Goal: Information Seeking & Learning: Learn about a topic

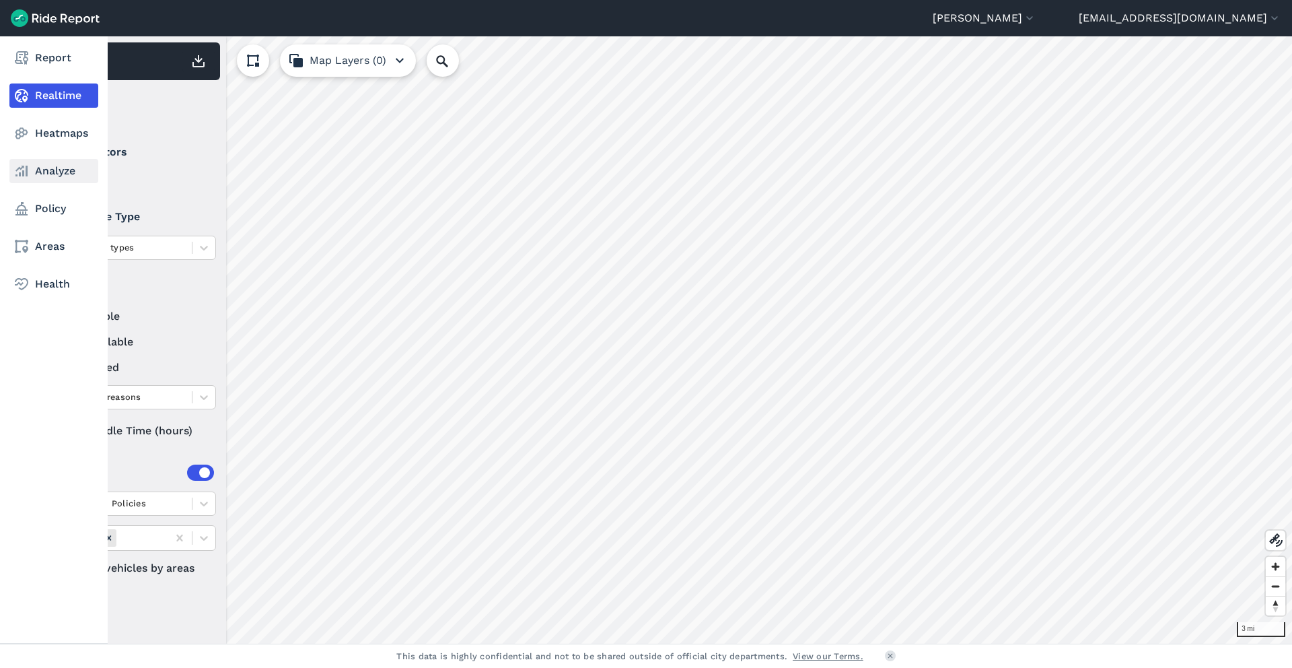
click at [27, 174] on use at bounding box center [21, 171] width 12 height 11
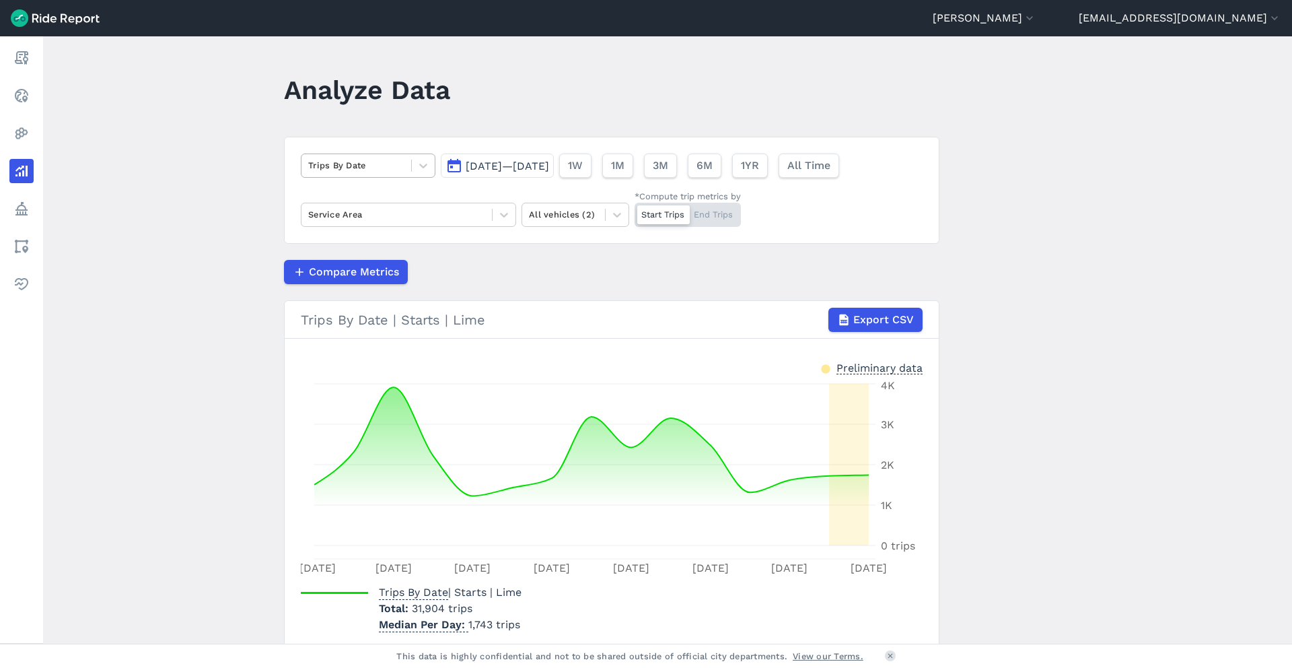
click at [388, 157] on div at bounding box center [356, 164] width 96 height 15
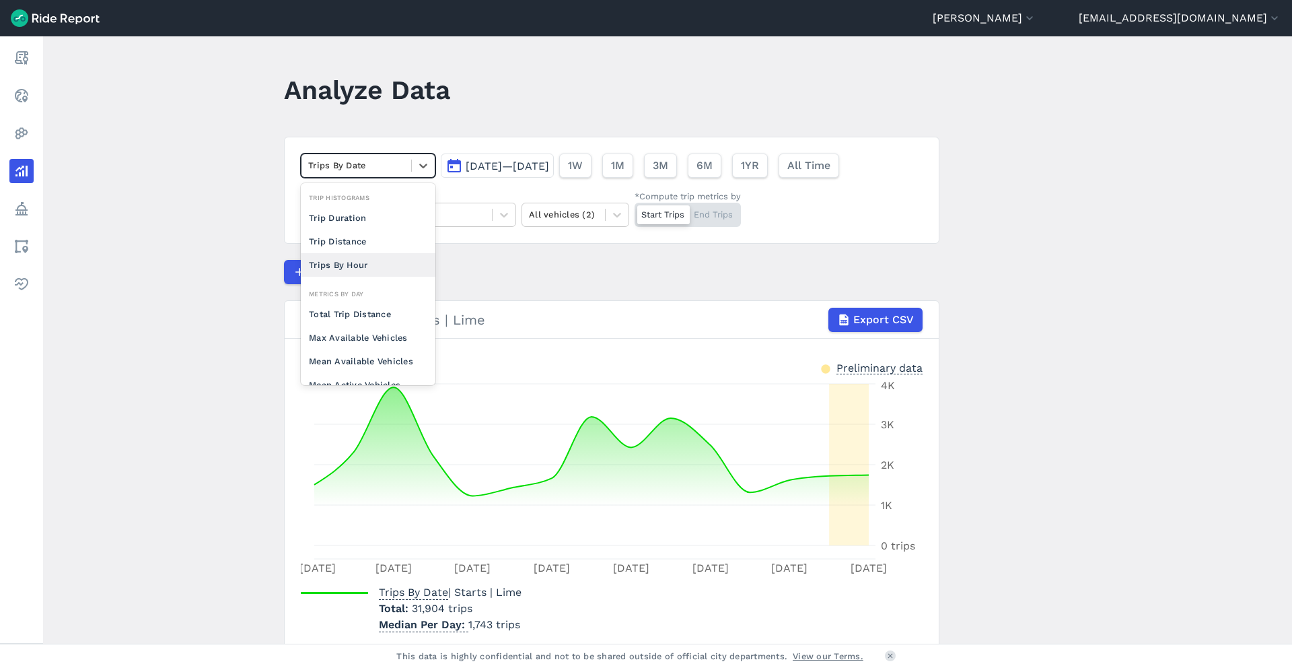
click at [363, 260] on div "Trips By Hour" at bounding box center [368, 265] width 135 height 24
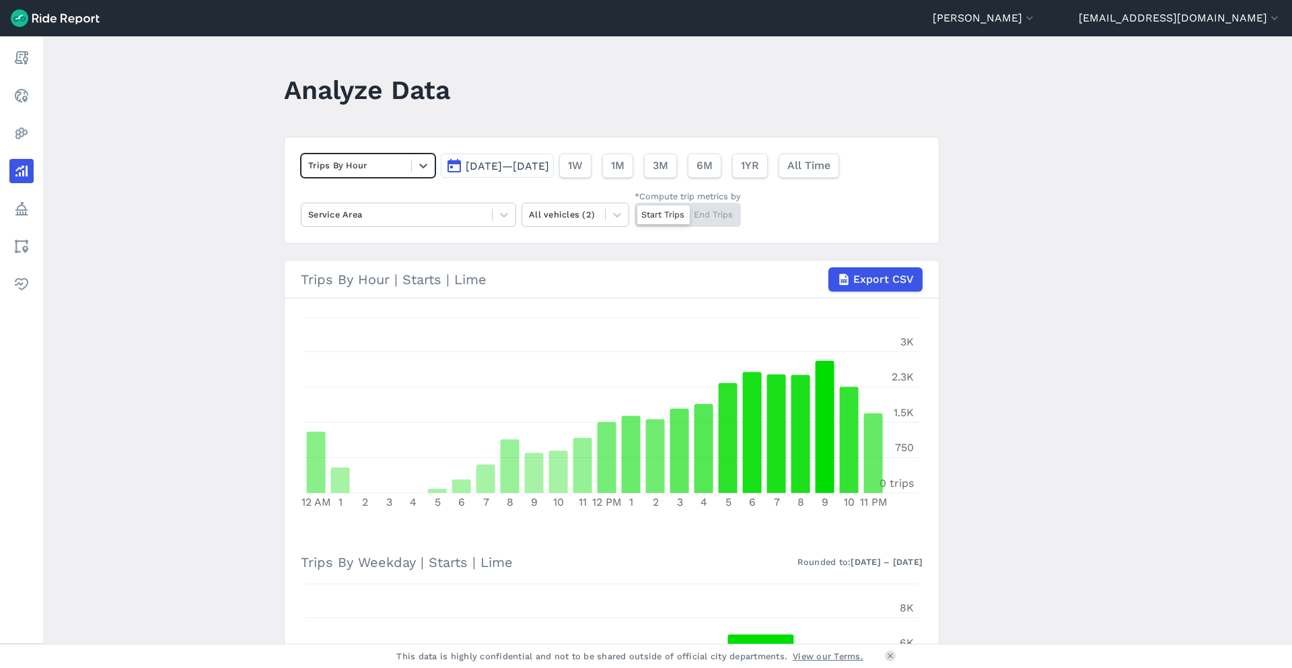
scroll to position [6, 0]
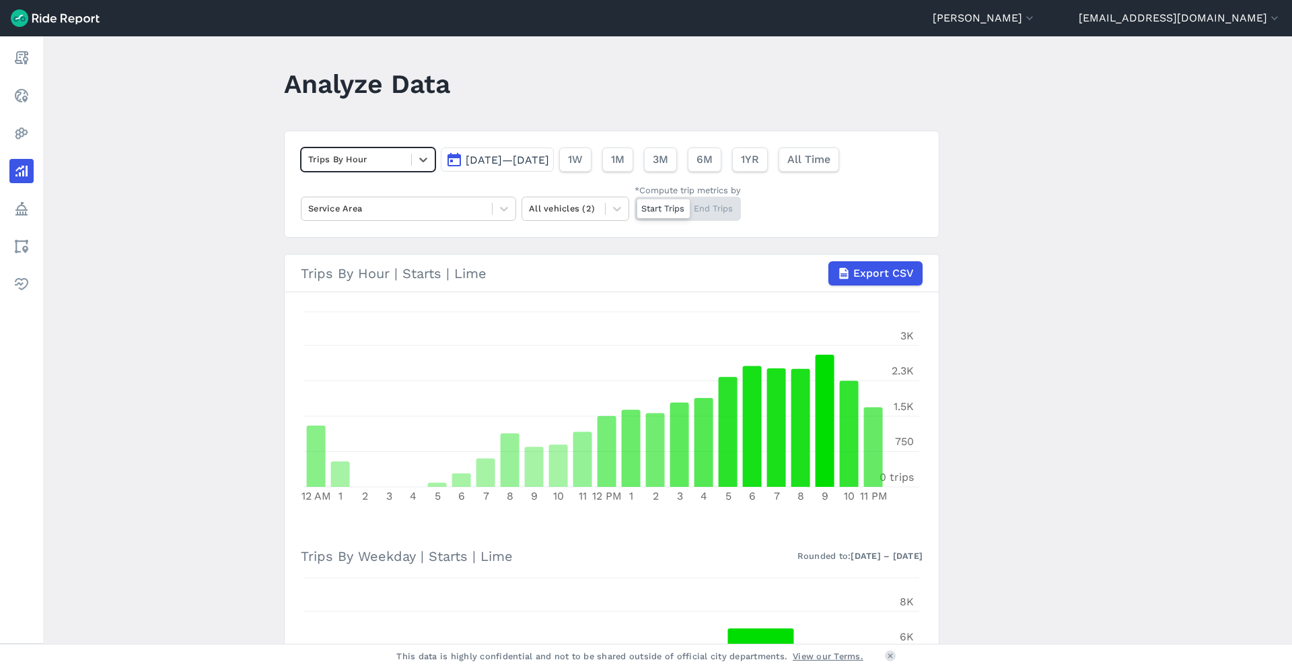
click at [1002, 494] on main "Analyze Data option Trips By Hour, selected. Select is focused ,type to refine …" at bounding box center [667, 339] width 1249 height 607
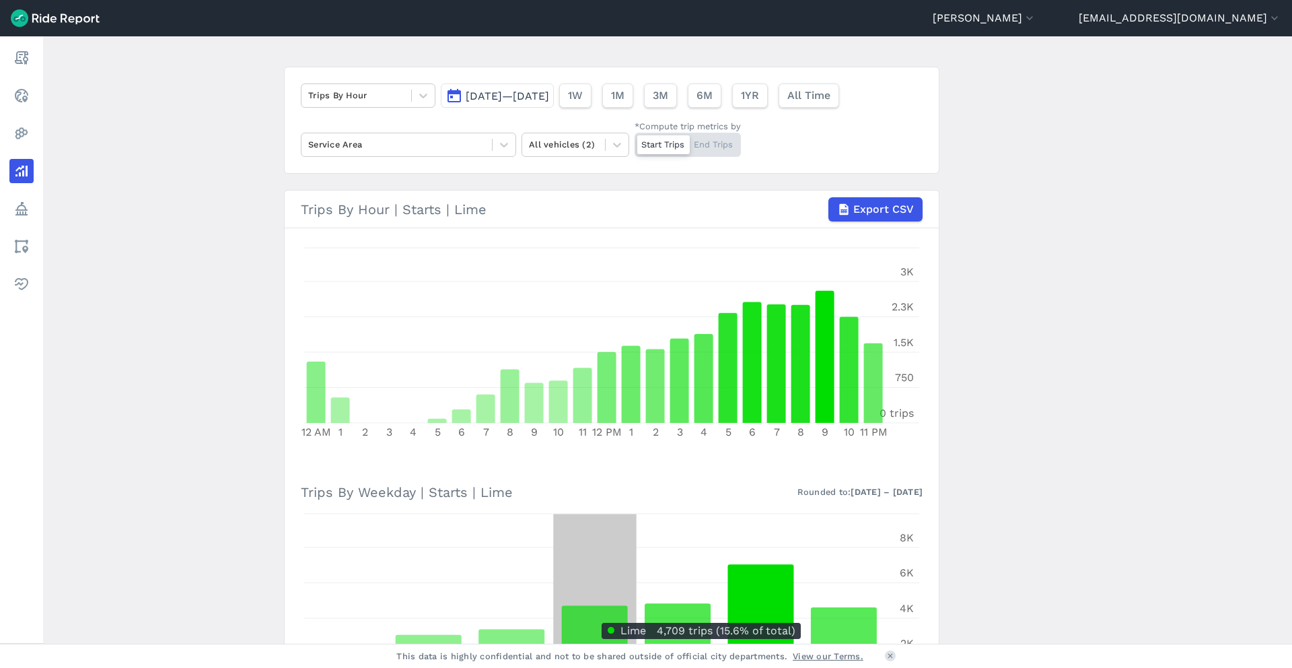
scroll to position [0, 0]
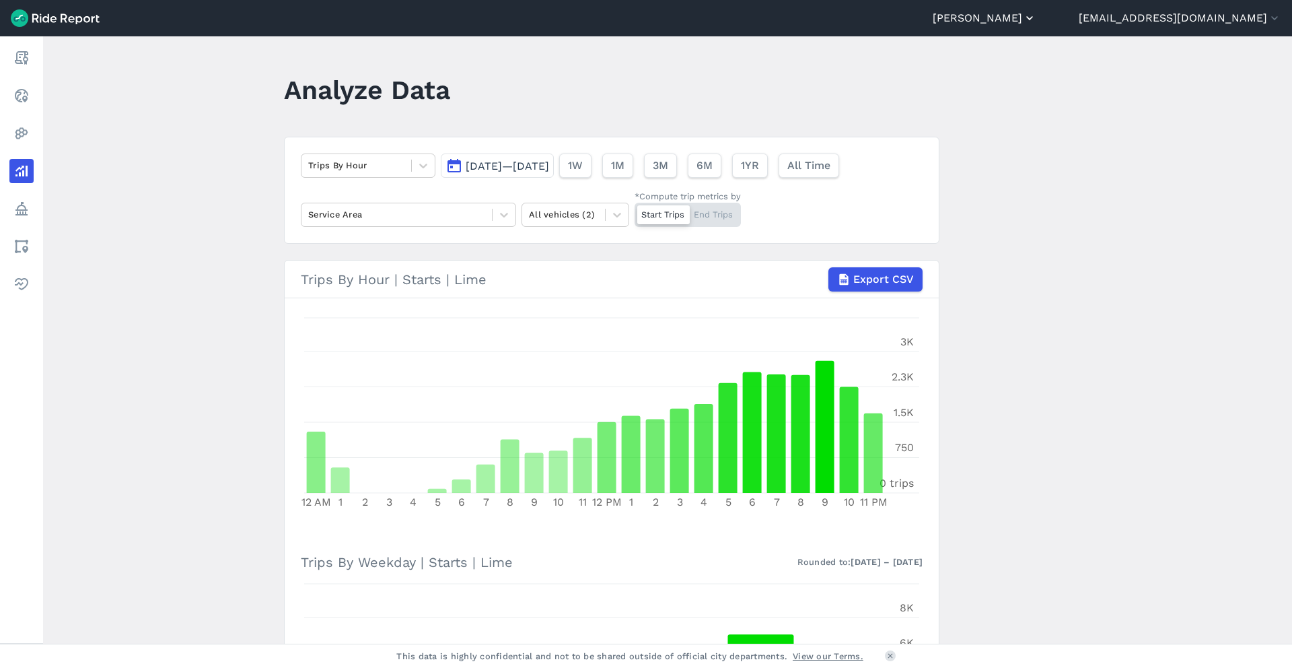
click at [1036, 11] on button "[PERSON_NAME]" at bounding box center [985, 18] width 104 height 16
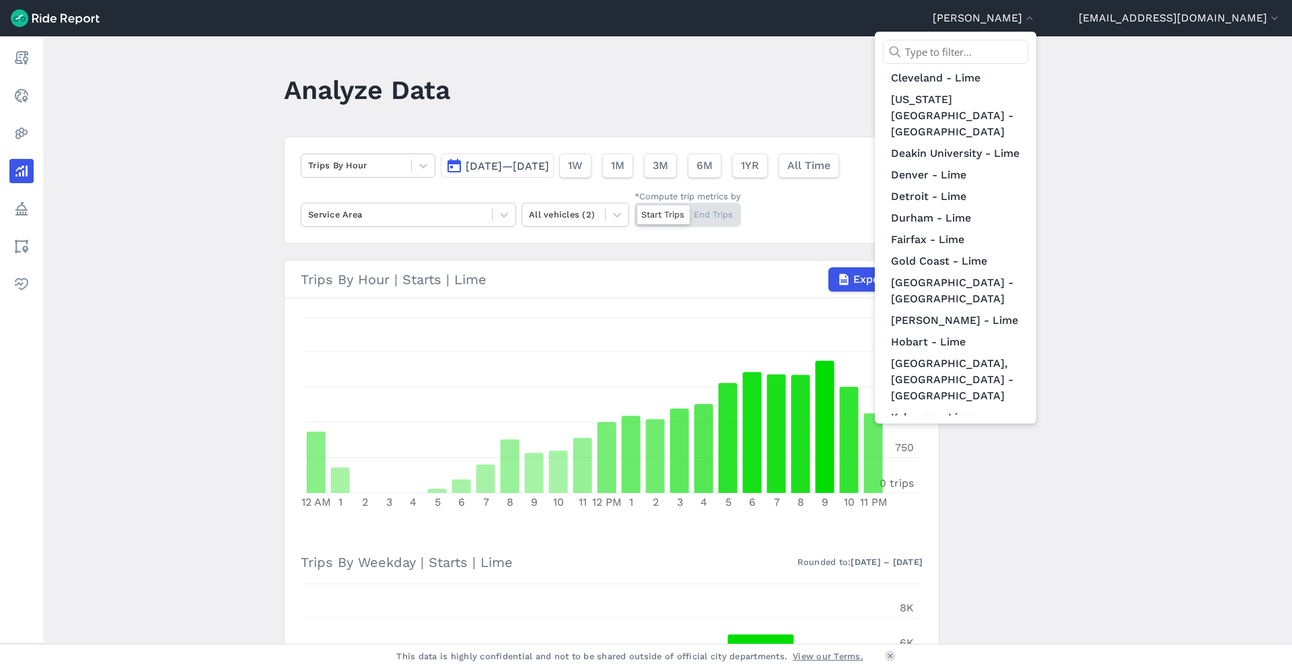
scroll to position [353, 0]
click at [1028, 466] on link "Louisville - Lime" at bounding box center [955, 477] width 145 height 22
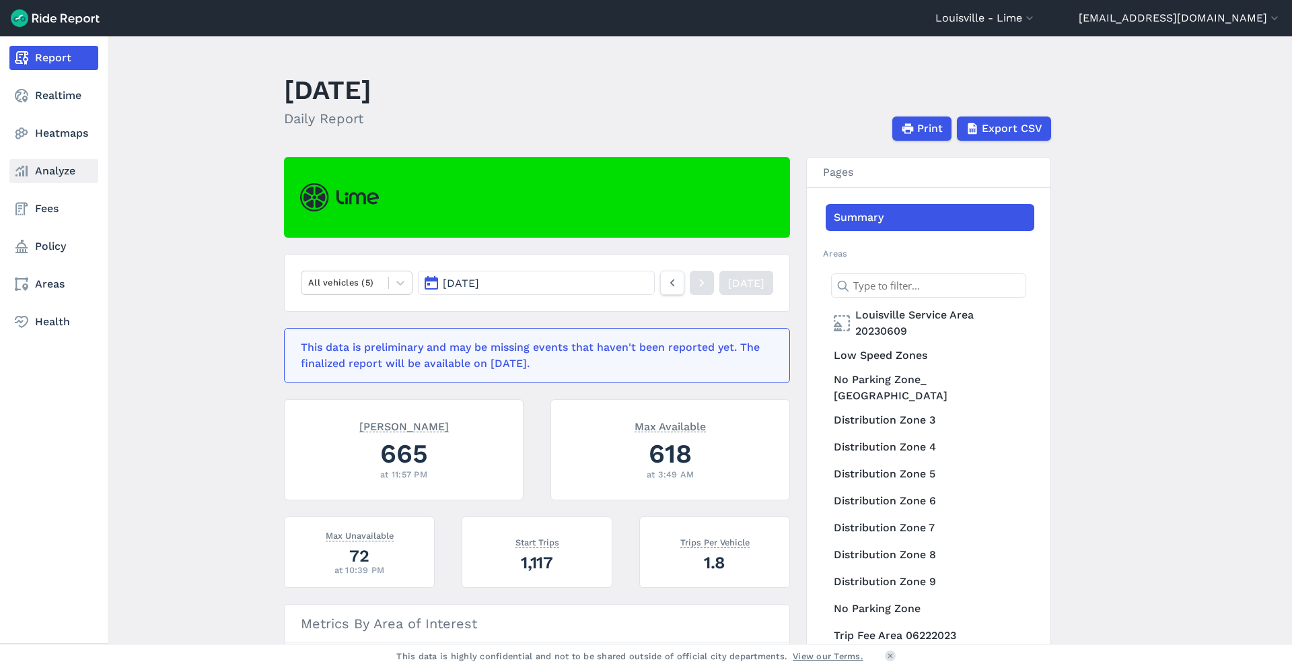
click at [42, 165] on link "Analyze" at bounding box center [53, 171] width 89 height 24
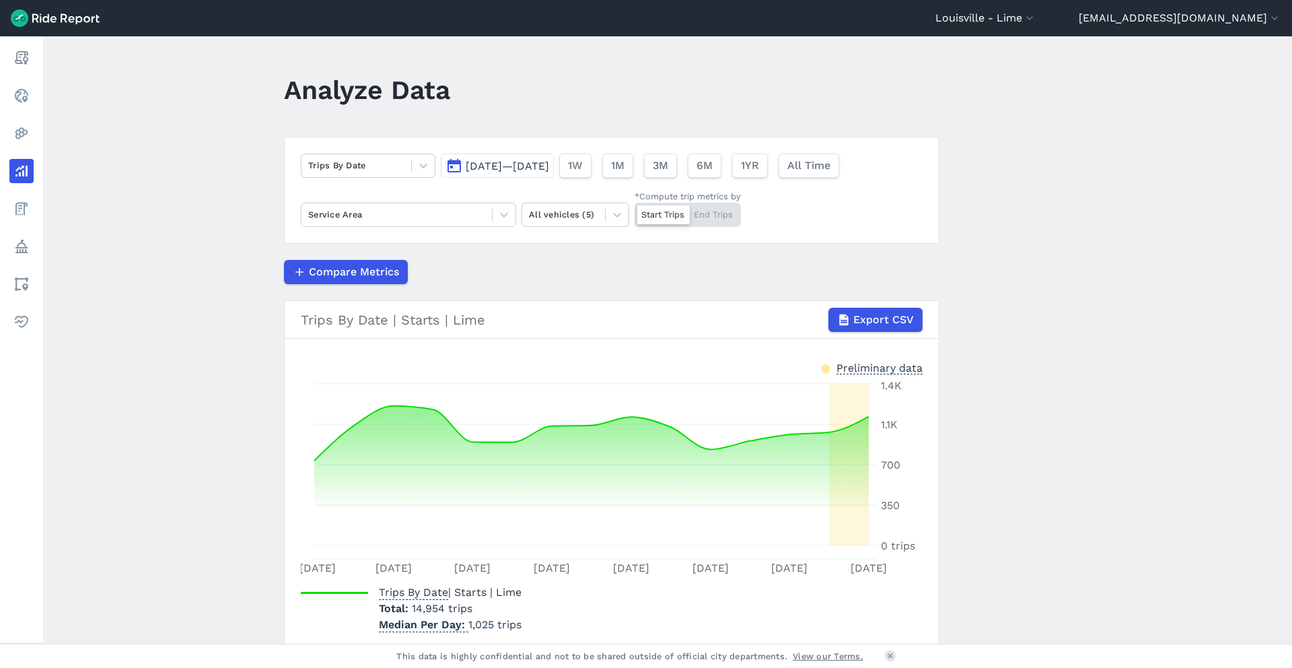
scroll to position [55, 0]
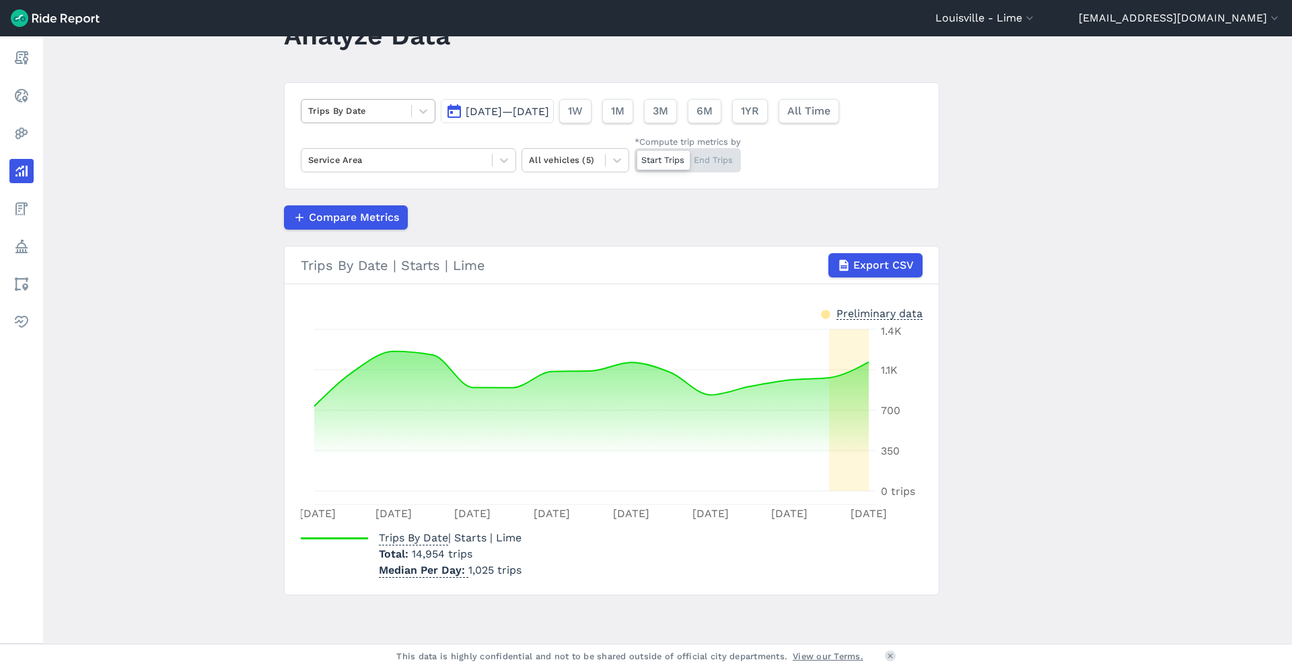
click at [369, 99] on div "Trips By Date" at bounding box center [368, 111] width 135 height 24
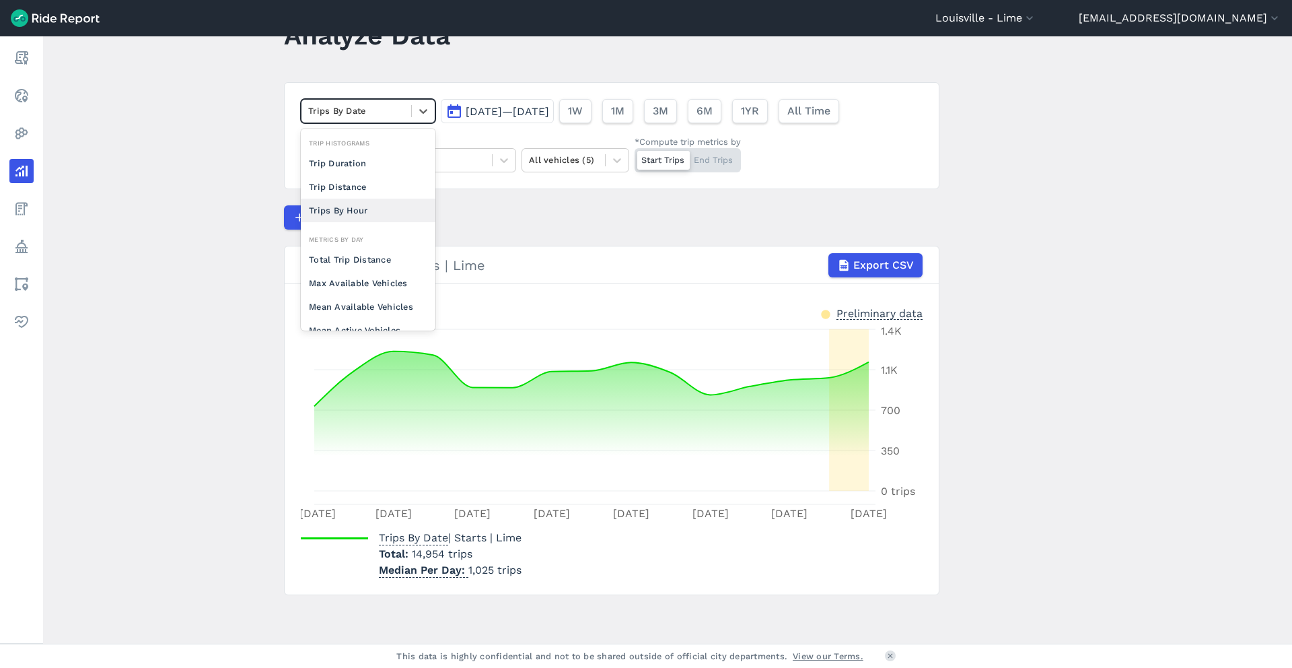
click at [347, 204] on div "Trips By Hour" at bounding box center [368, 211] width 135 height 24
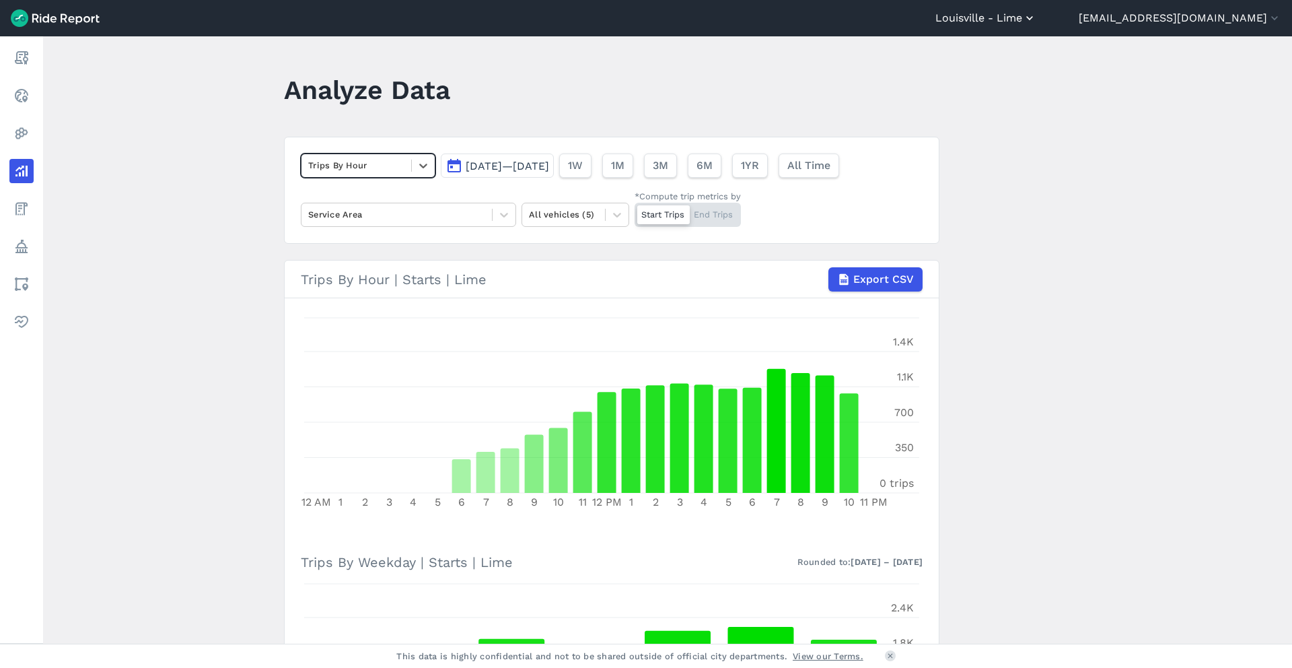
click at [1036, 20] on button "Louisville - Lime" at bounding box center [985, 18] width 101 height 16
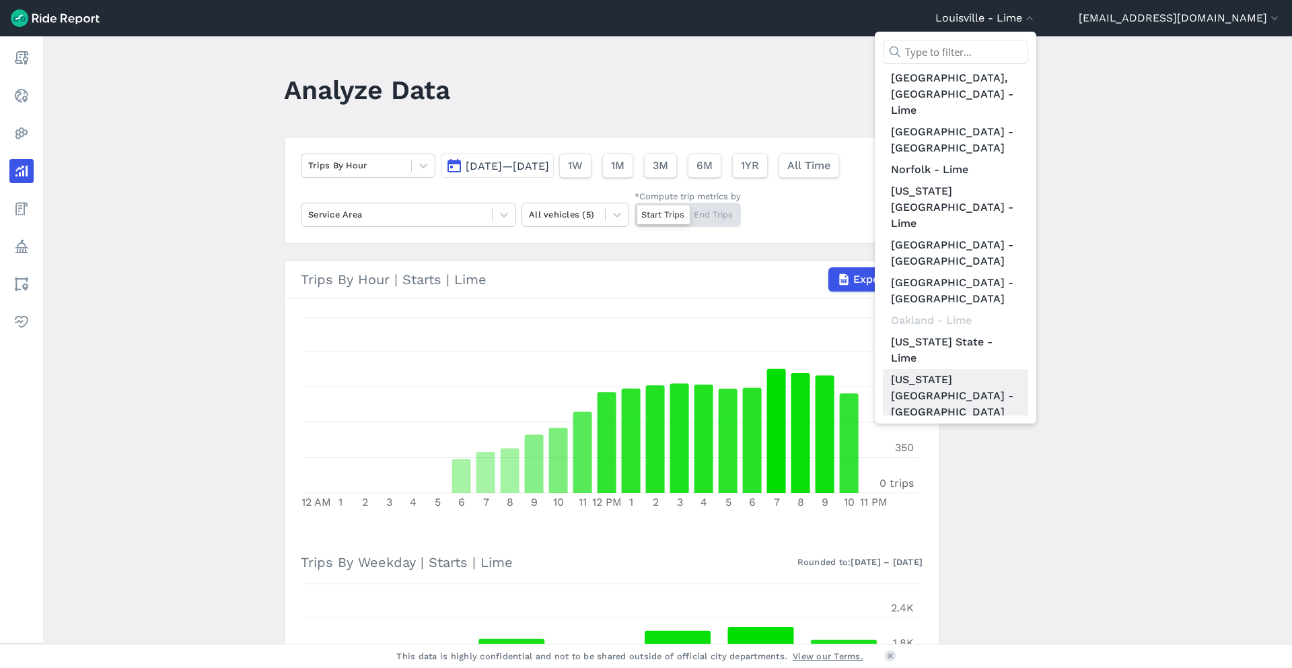
scroll to position [795, 0]
click at [1028, 524] on link "Raleigh - Lime" at bounding box center [955, 535] width 145 height 22
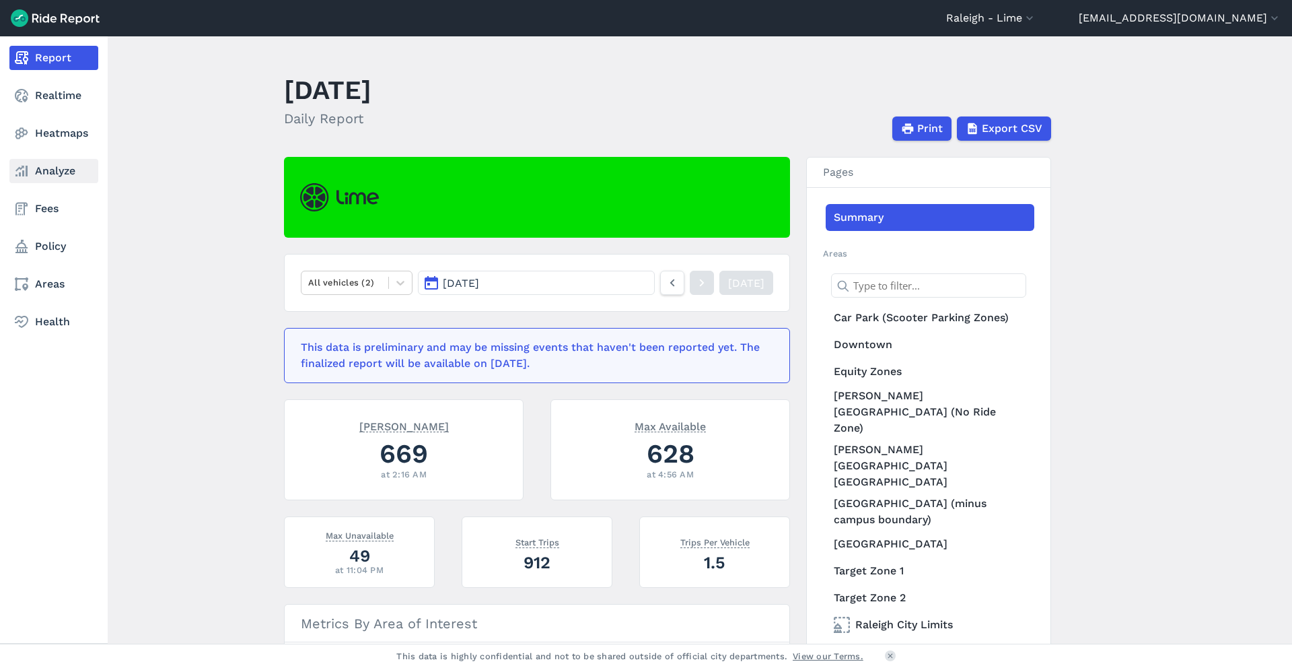
click at [24, 176] on icon at bounding box center [21, 171] width 16 height 16
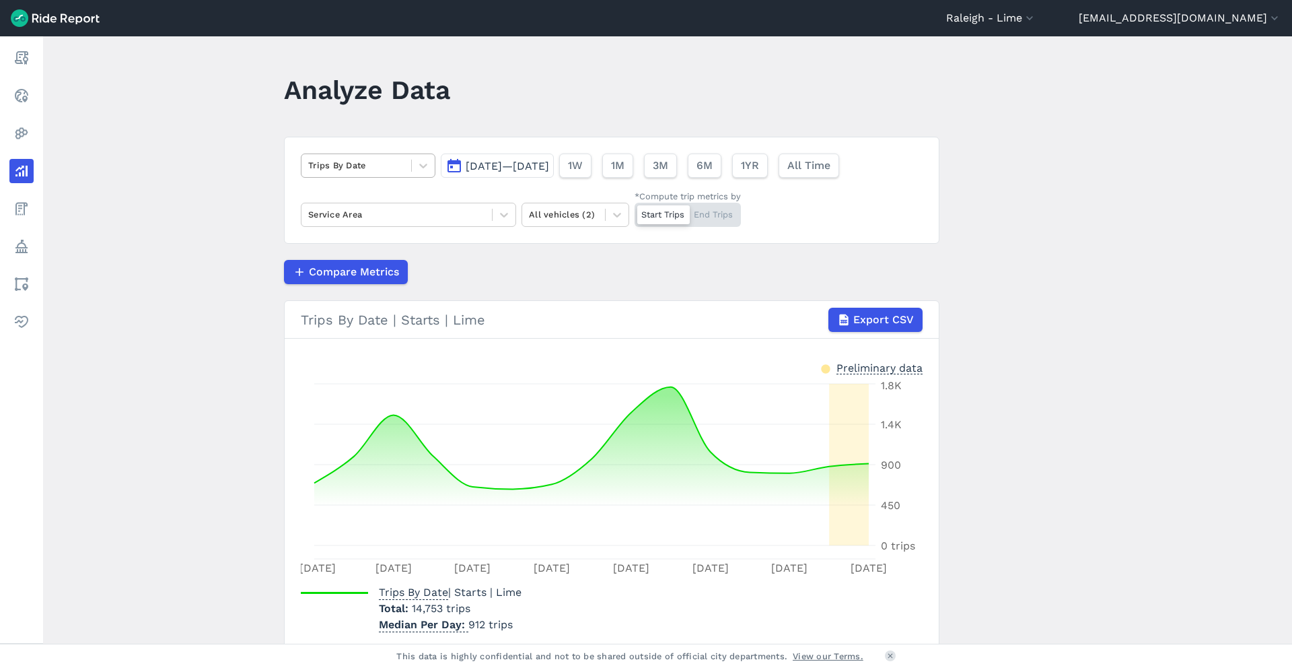
click at [387, 171] on div at bounding box center [356, 164] width 96 height 15
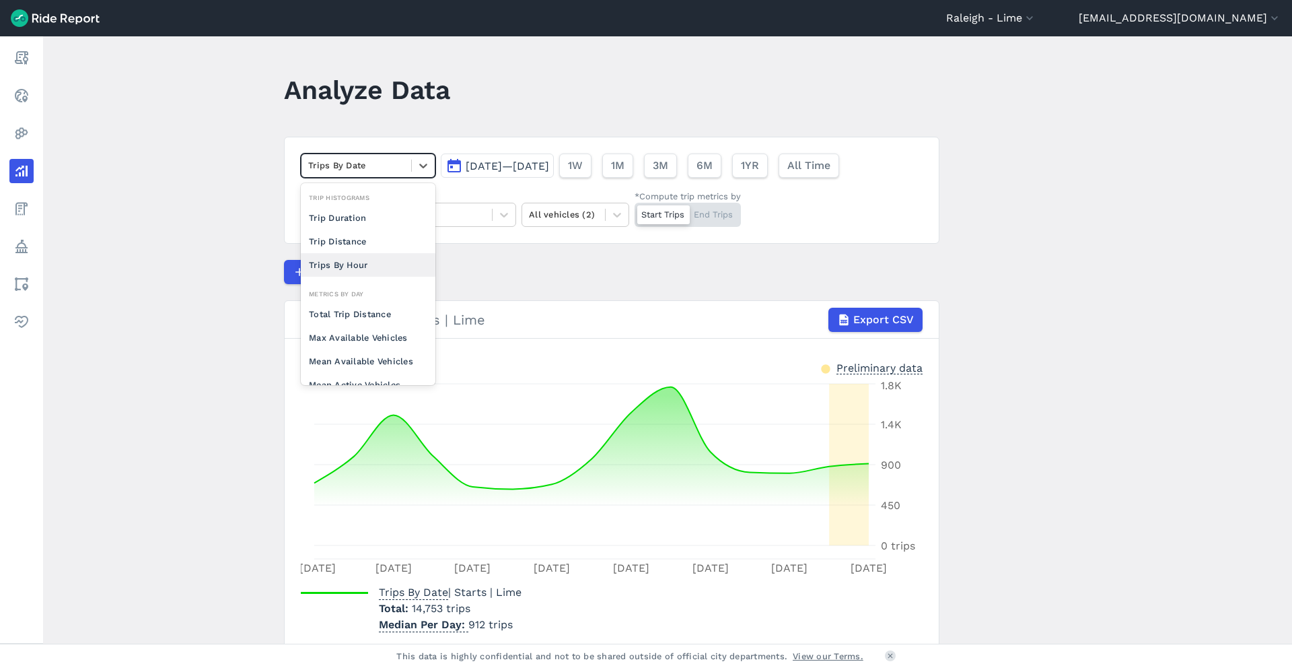
click at [355, 264] on div "Trips By Hour" at bounding box center [368, 265] width 135 height 24
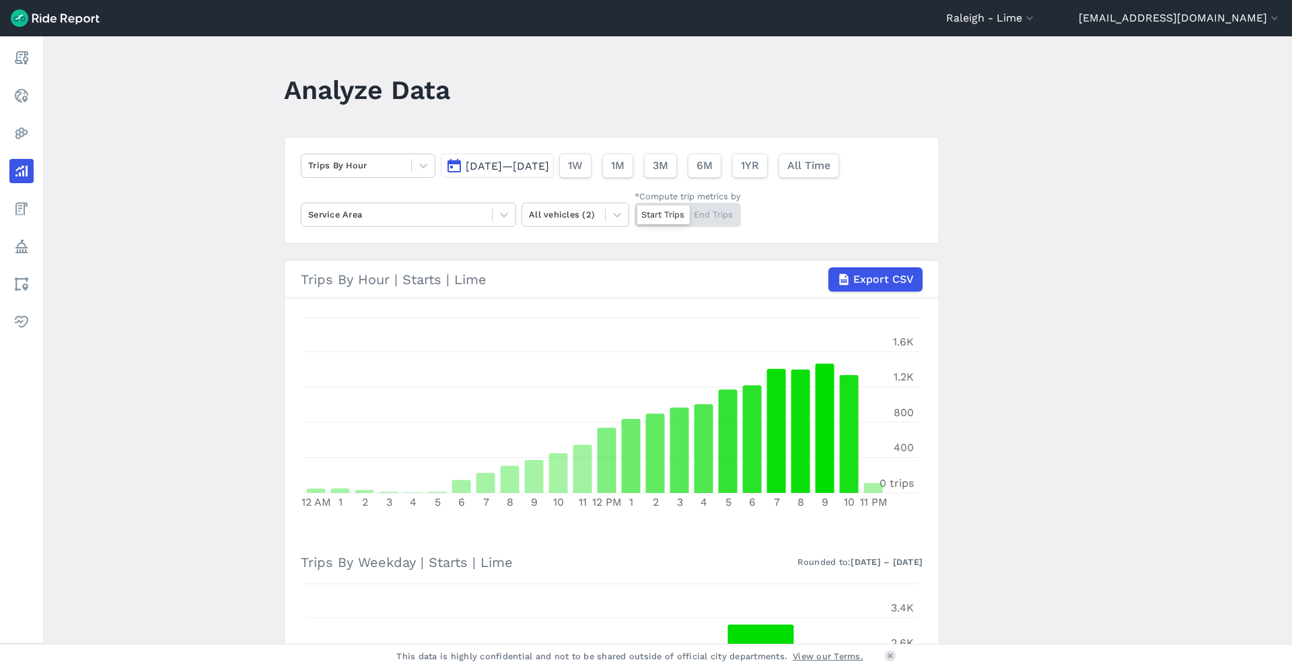
click at [1063, 28] on header "[GEOGRAPHIC_DATA] - [GEOGRAPHIC_DATA] All Service Areas [GEOGRAPHIC_DATA], [GEO…" at bounding box center [646, 18] width 1292 height 36
click at [1036, 17] on button "Raleigh - Lime" at bounding box center [991, 18] width 90 height 16
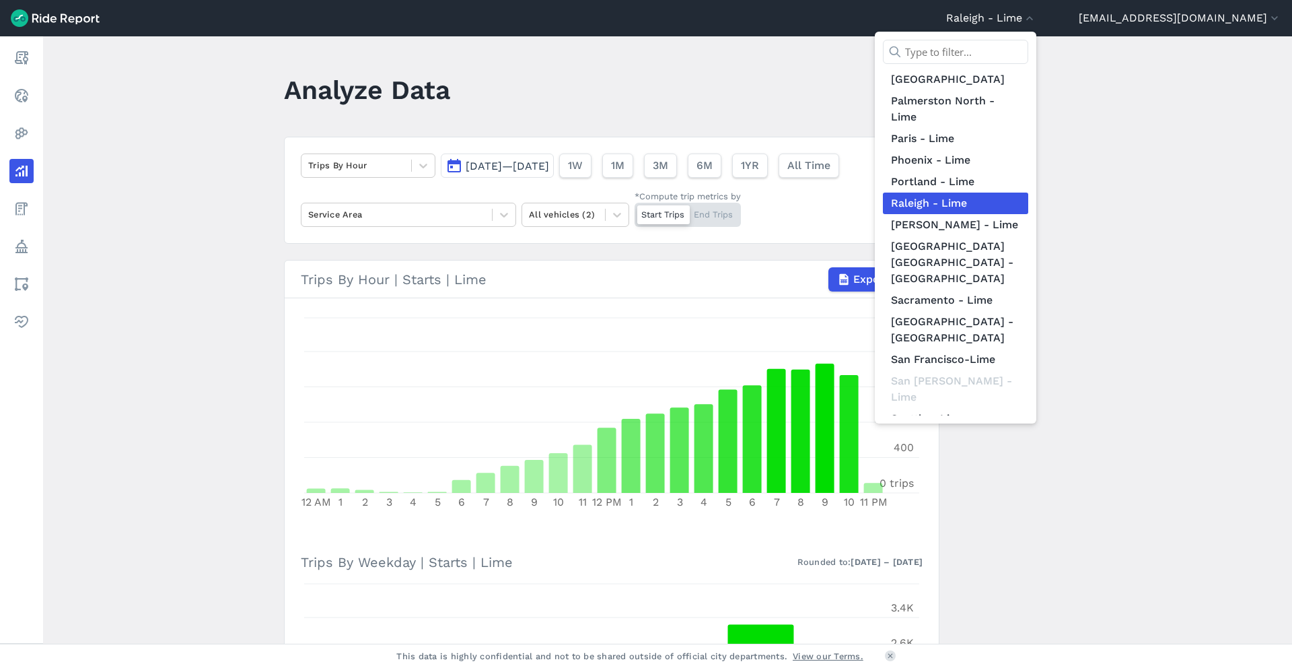
scroll to position [1136, 0]
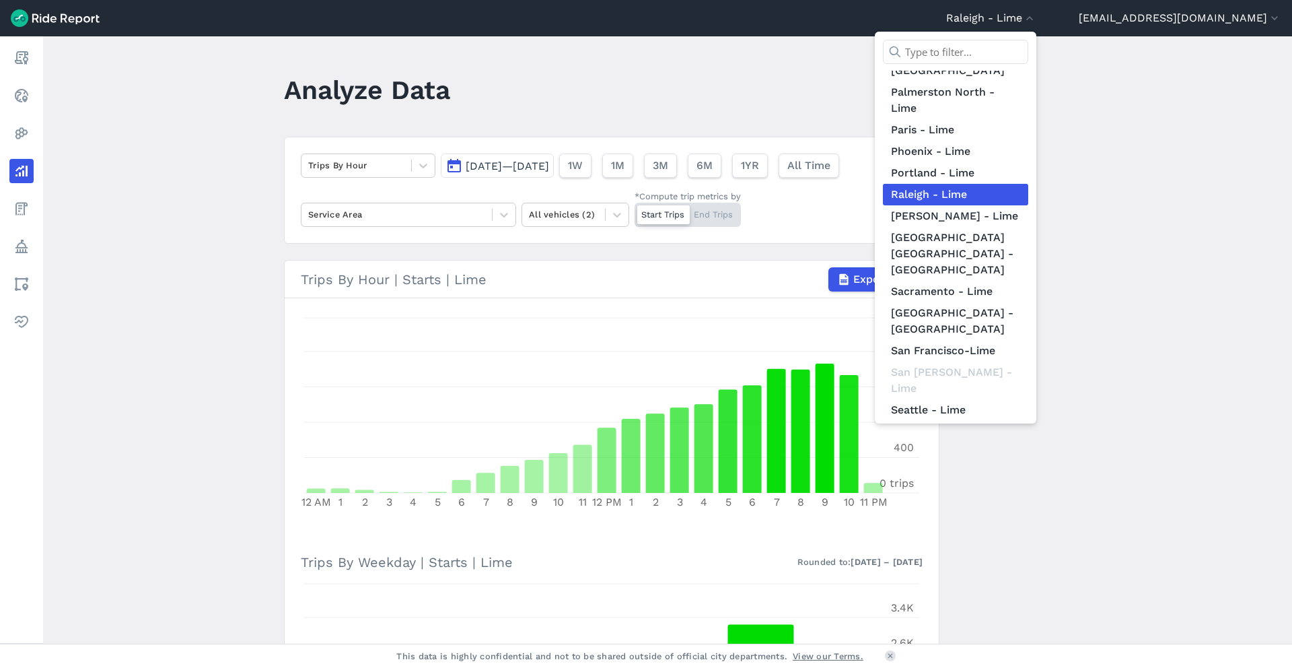
click at [1028, 566] on link "[US_STATE] D.C. - Lime" at bounding box center [955, 577] width 145 height 22
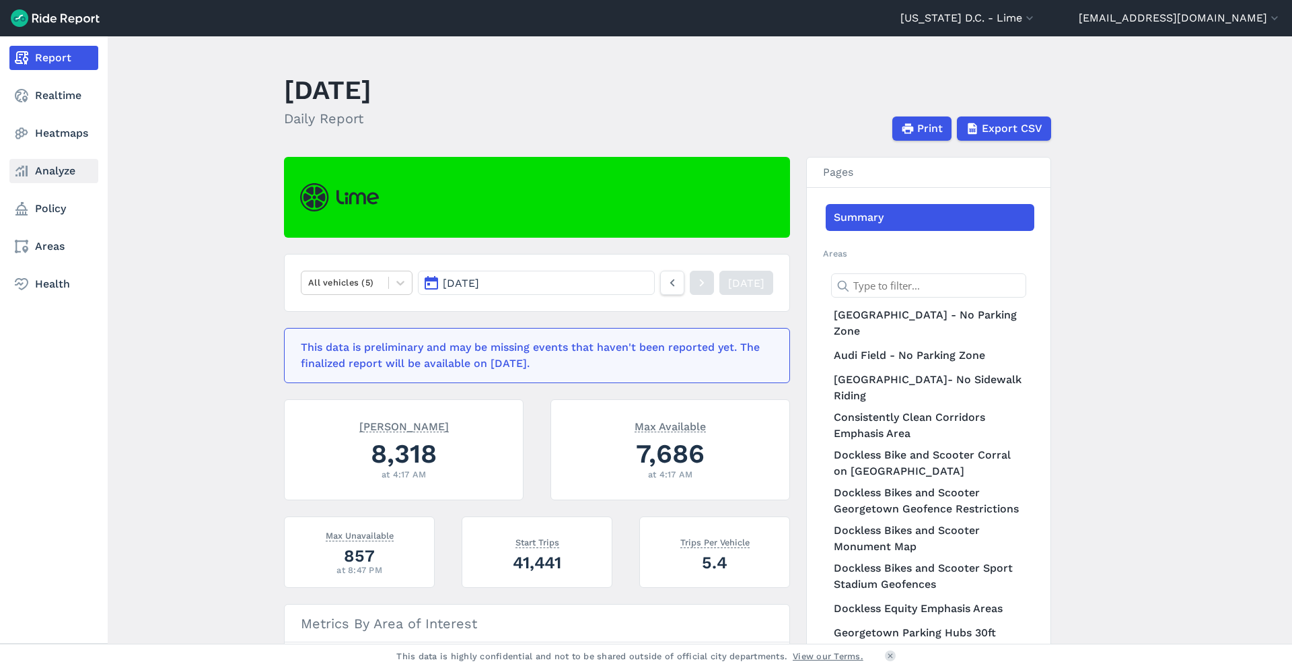
click at [45, 171] on link "Analyze" at bounding box center [53, 171] width 89 height 24
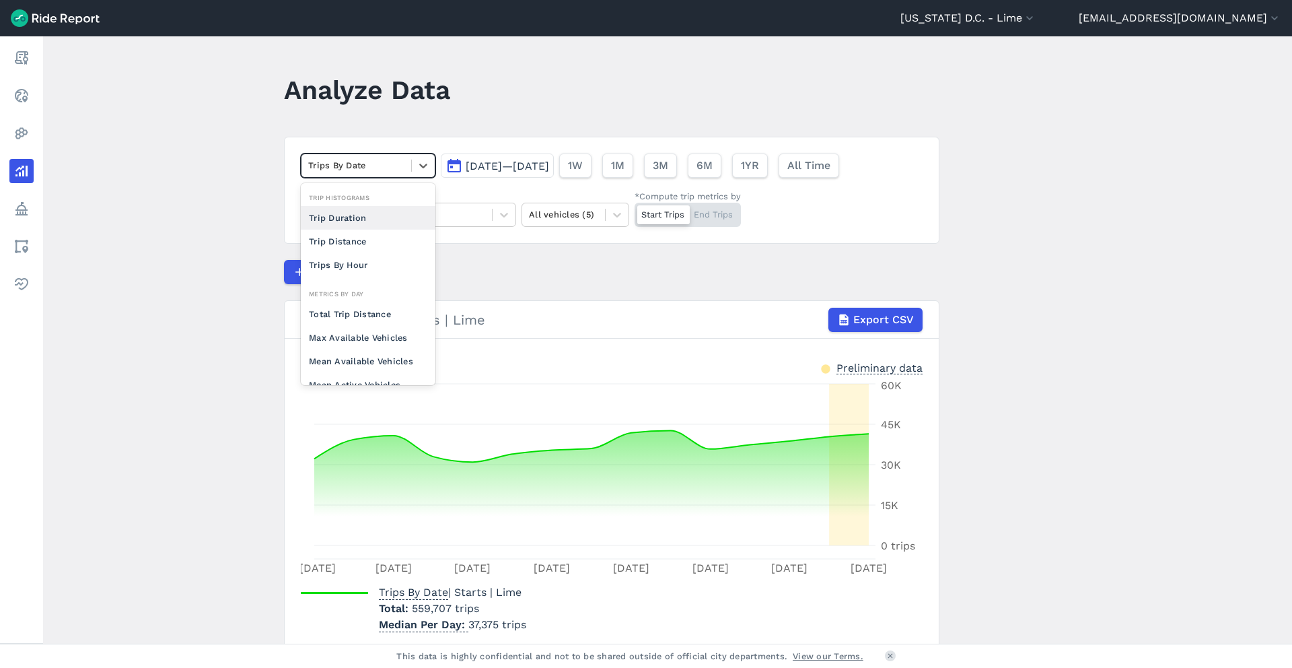
click at [349, 164] on div at bounding box center [356, 164] width 96 height 15
click at [324, 270] on div "Trips By Hour" at bounding box center [368, 265] width 135 height 24
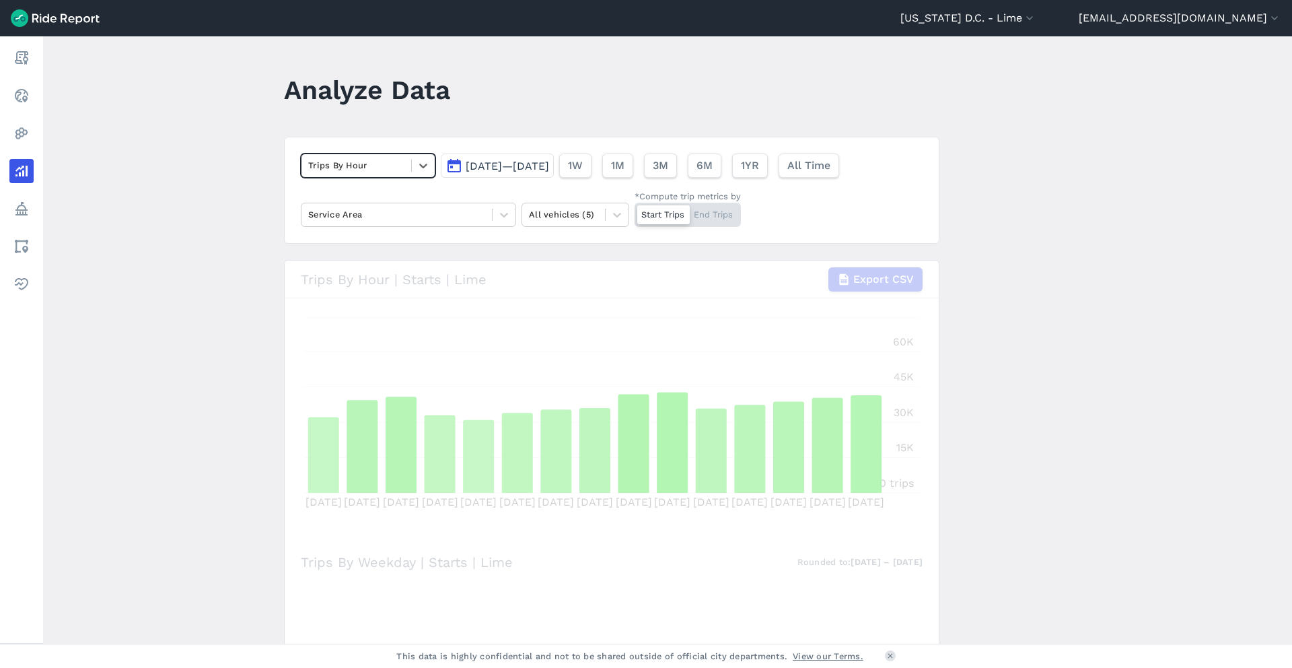
click at [207, 229] on main "Analyze Data option Trips By Hour, selected. Select is focused ,type to refine …" at bounding box center [667, 339] width 1249 height 607
click at [248, 279] on main "Analyze Data Trips By Hour [DATE]—[DATE] 1W 1M 3M 6M 1YR All Time Service Area …" at bounding box center [667, 339] width 1249 height 607
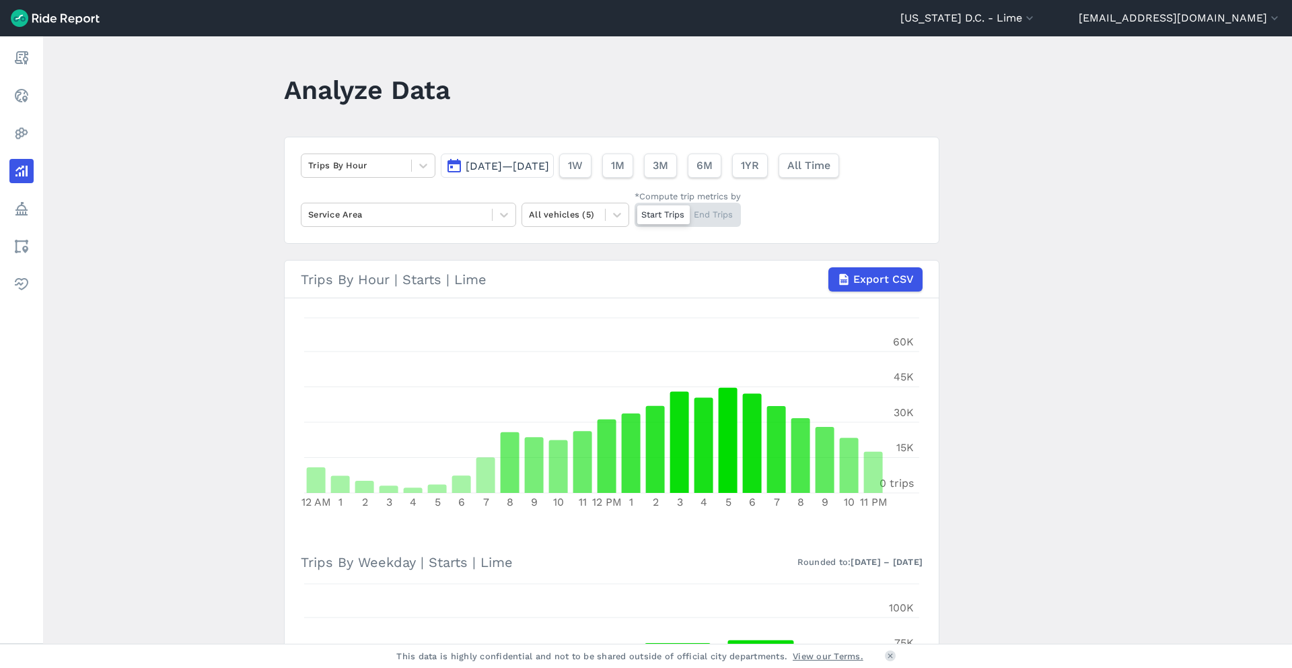
click at [702, 209] on div "Start Trips End Trips" at bounding box center [688, 215] width 106 height 24
click at [635, 209] on input "*Compute trip metrics by Start Trips End Trips" at bounding box center [635, 207] width 0 height 9
click at [657, 213] on div "Start Trips End Trips" at bounding box center [688, 215] width 106 height 24
click at [635, 211] on input "*Compute trip metrics by Start Trips End Trips" at bounding box center [635, 207] width 0 height 9
click at [351, 167] on div at bounding box center [356, 164] width 96 height 15
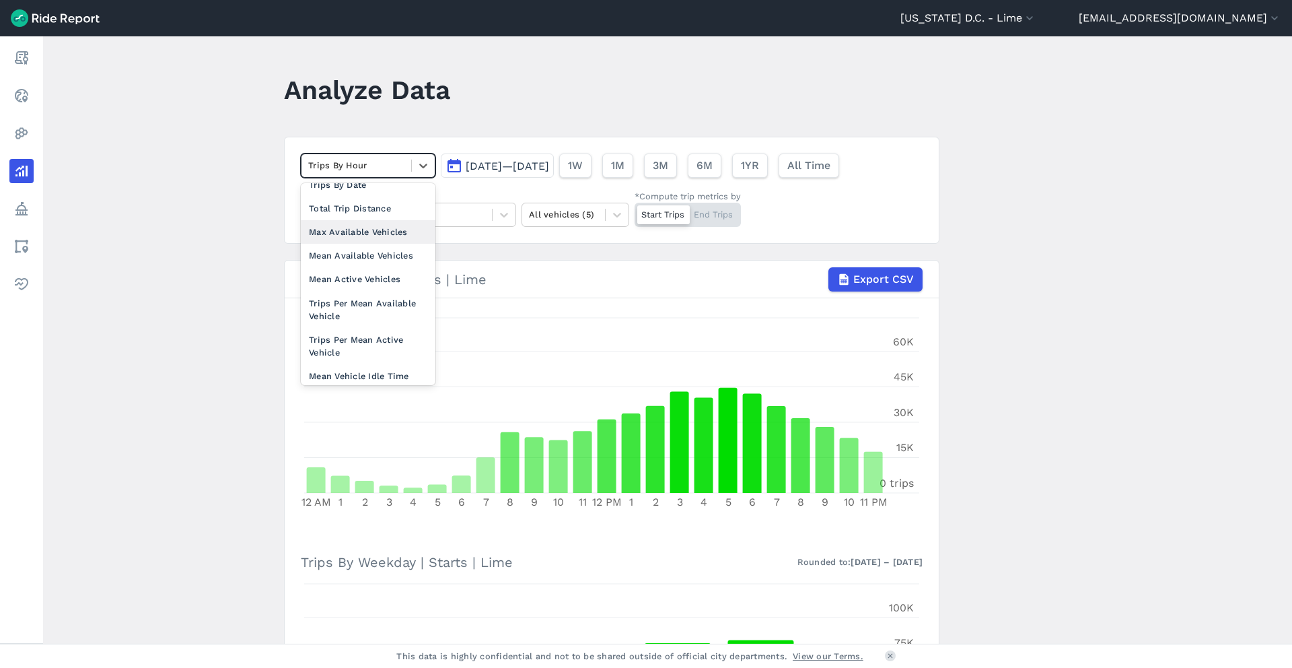
scroll to position [117, 0]
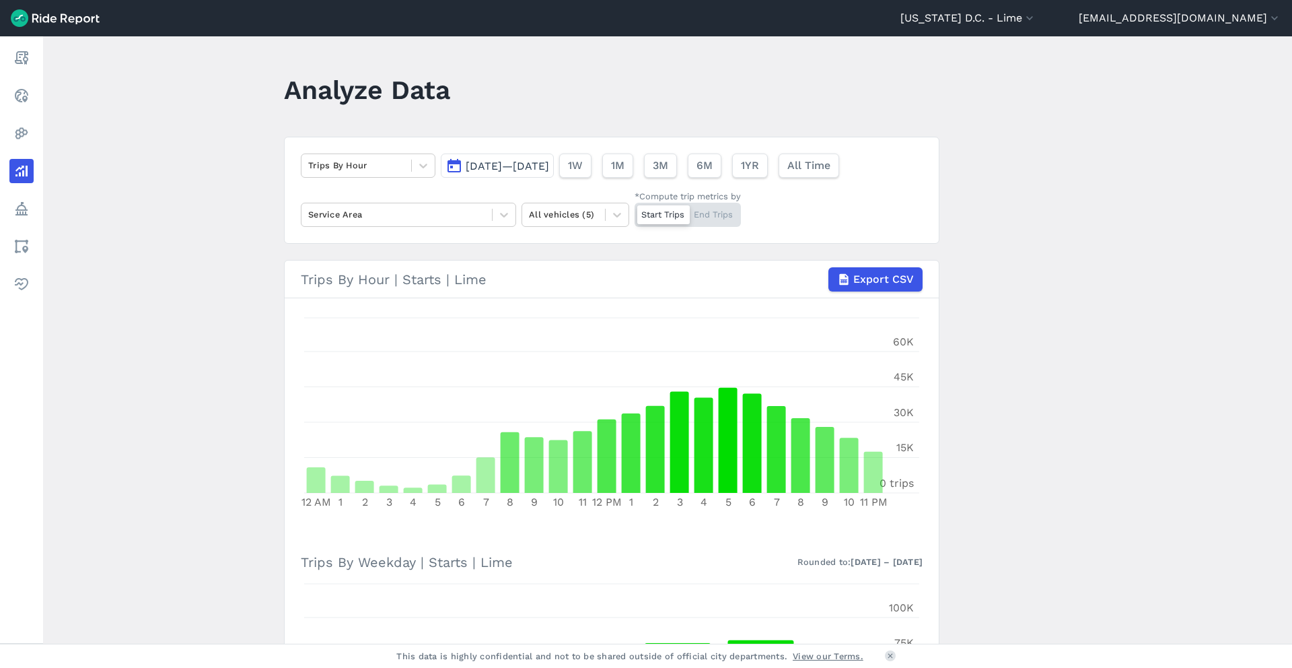
click at [201, 279] on main "Analyze Data Trips By Hour [DATE]—[DATE] 1W 1M 3M 6M 1YR All Time Service Area …" at bounding box center [667, 339] width 1249 height 607
click at [1083, 5] on header "[US_STATE] D.C. - [GEOGRAPHIC_DATA] All Service Areas [GEOGRAPHIC_DATA], [GEOGR…" at bounding box center [646, 18] width 1292 height 36
click at [1036, 24] on button "[US_STATE] D.C. - Lime" at bounding box center [968, 18] width 136 height 16
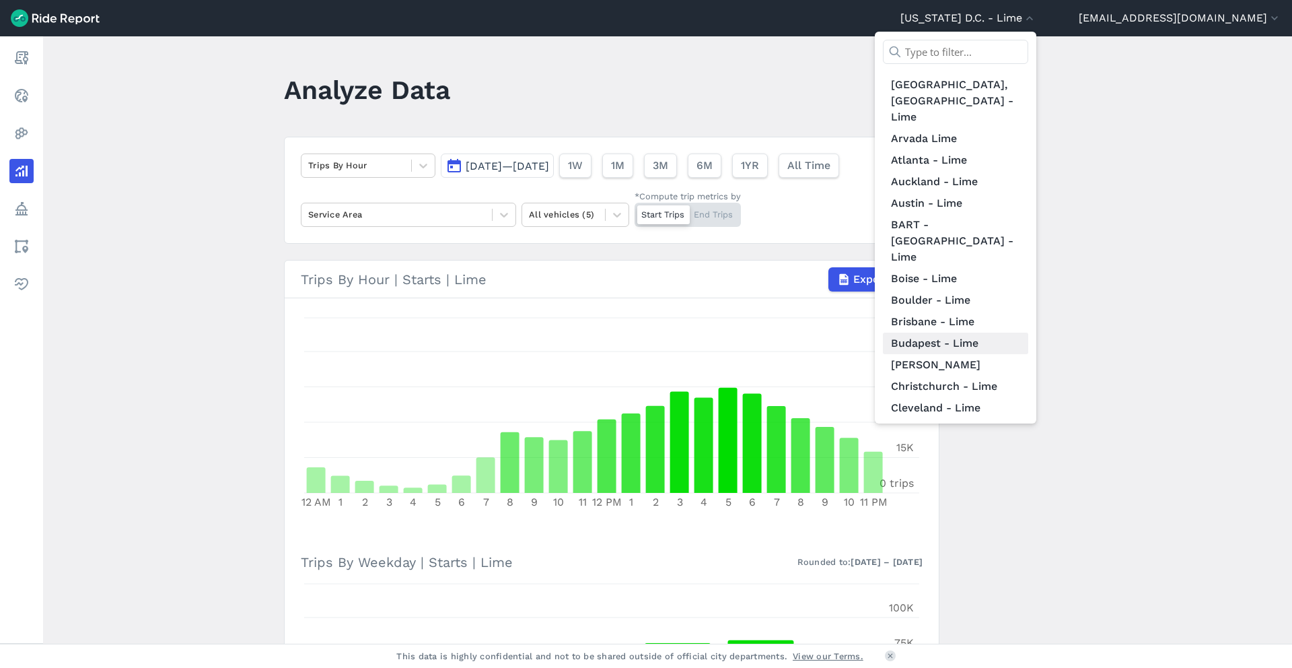
scroll to position [20, 0]
click at [1028, 353] on link "[PERSON_NAME]" at bounding box center [955, 364] width 145 height 22
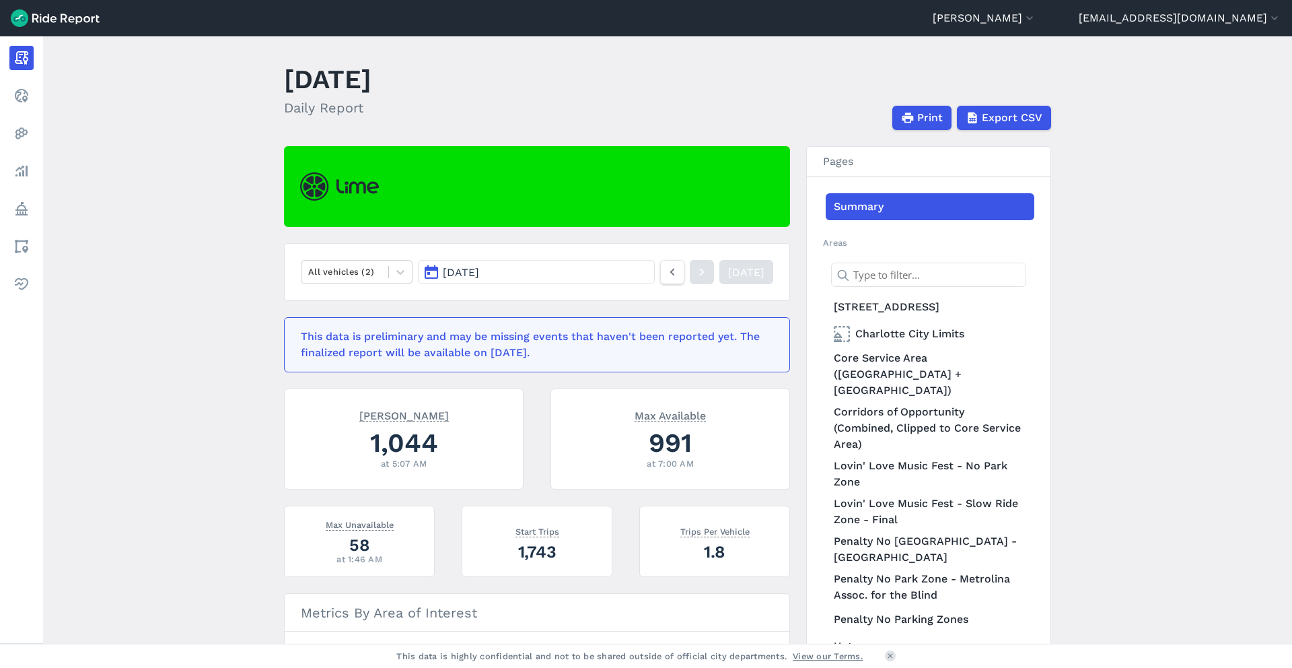
scroll to position [14, 0]
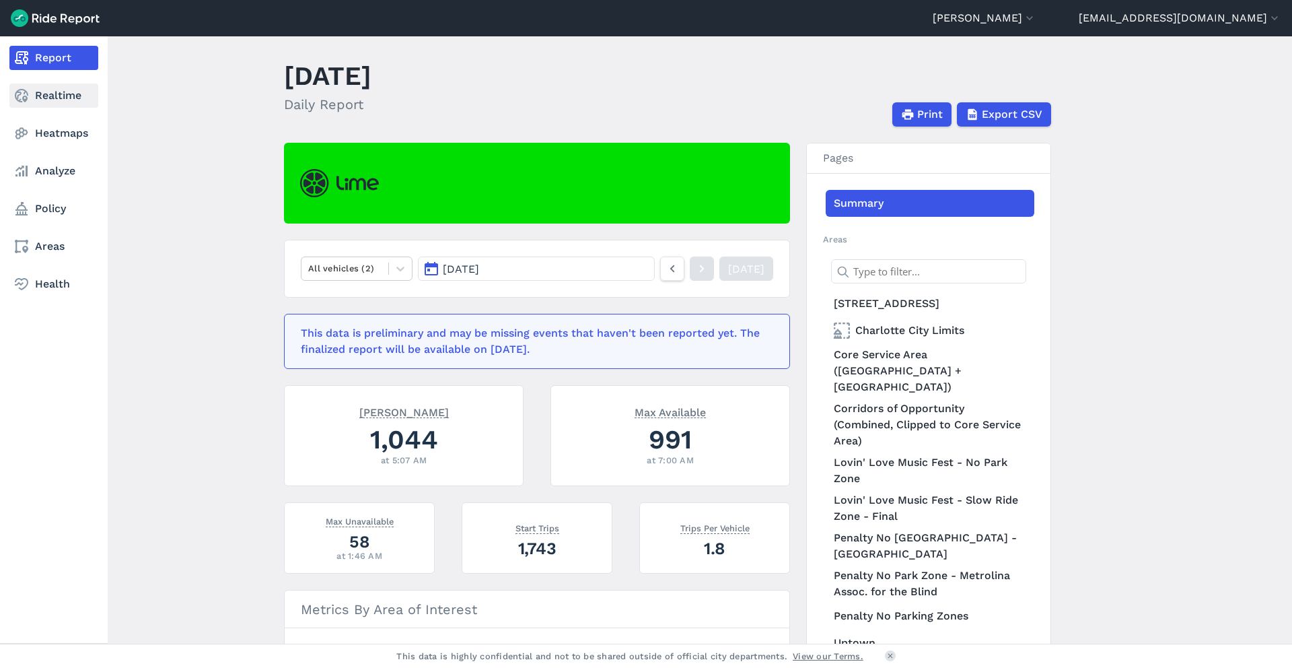
click at [50, 94] on link "Realtime" at bounding box center [53, 95] width 89 height 24
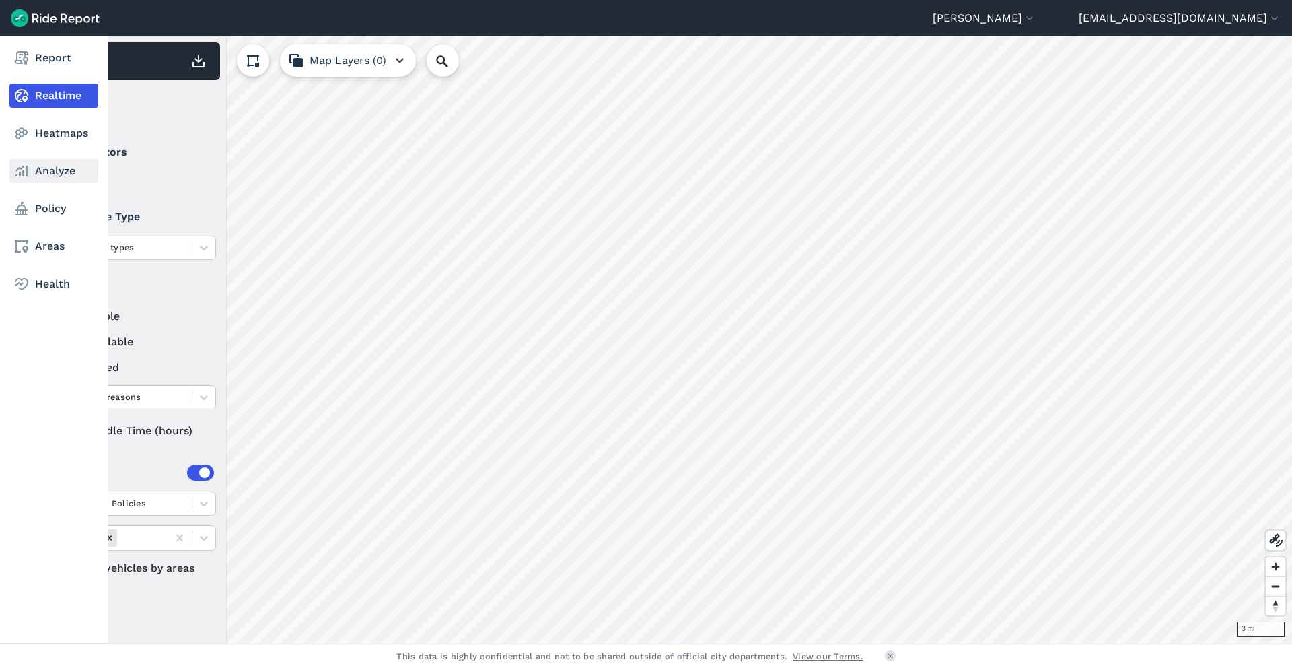
click at [38, 166] on link "Analyze" at bounding box center [53, 171] width 89 height 24
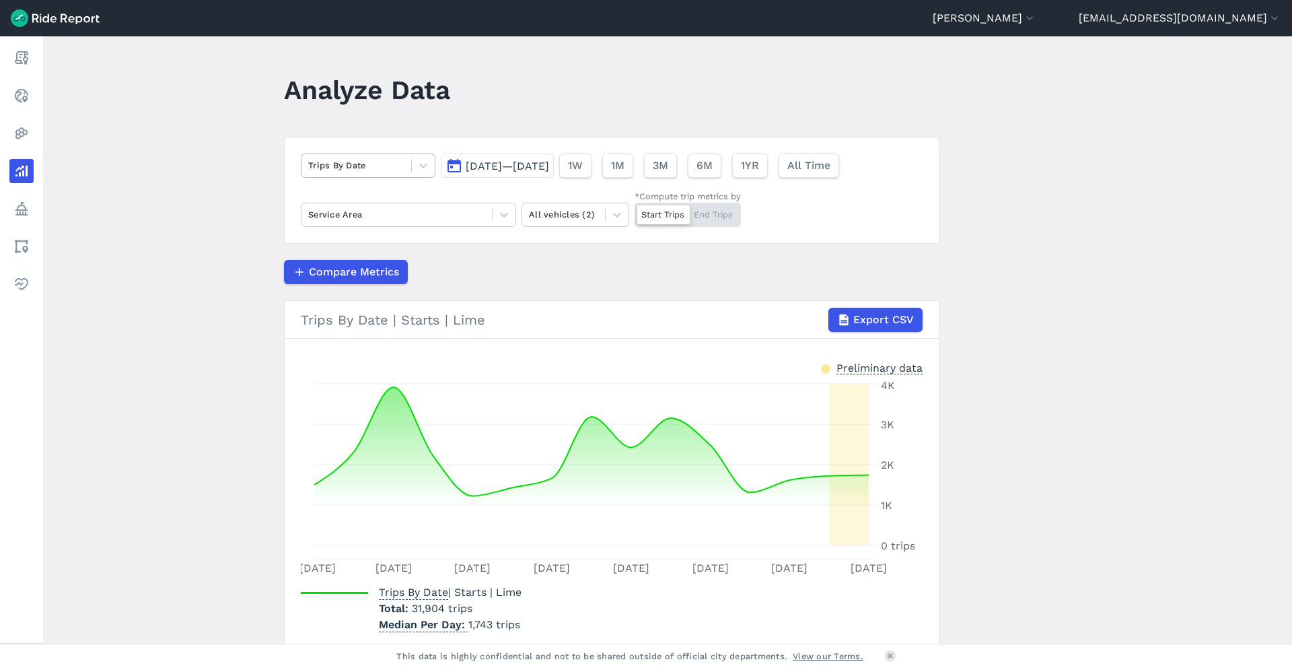
click at [365, 171] on div at bounding box center [356, 164] width 96 height 15
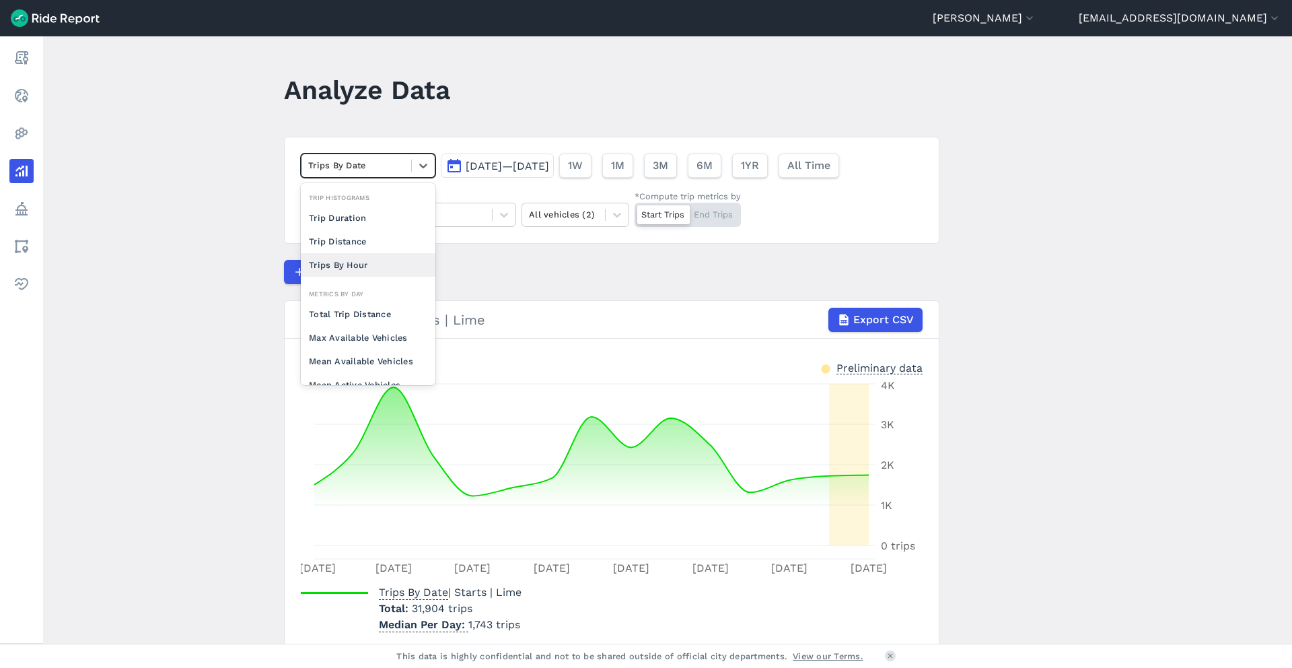
click at [357, 266] on div "Trips By Hour" at bounding box center [368, 265] width 135 height 24
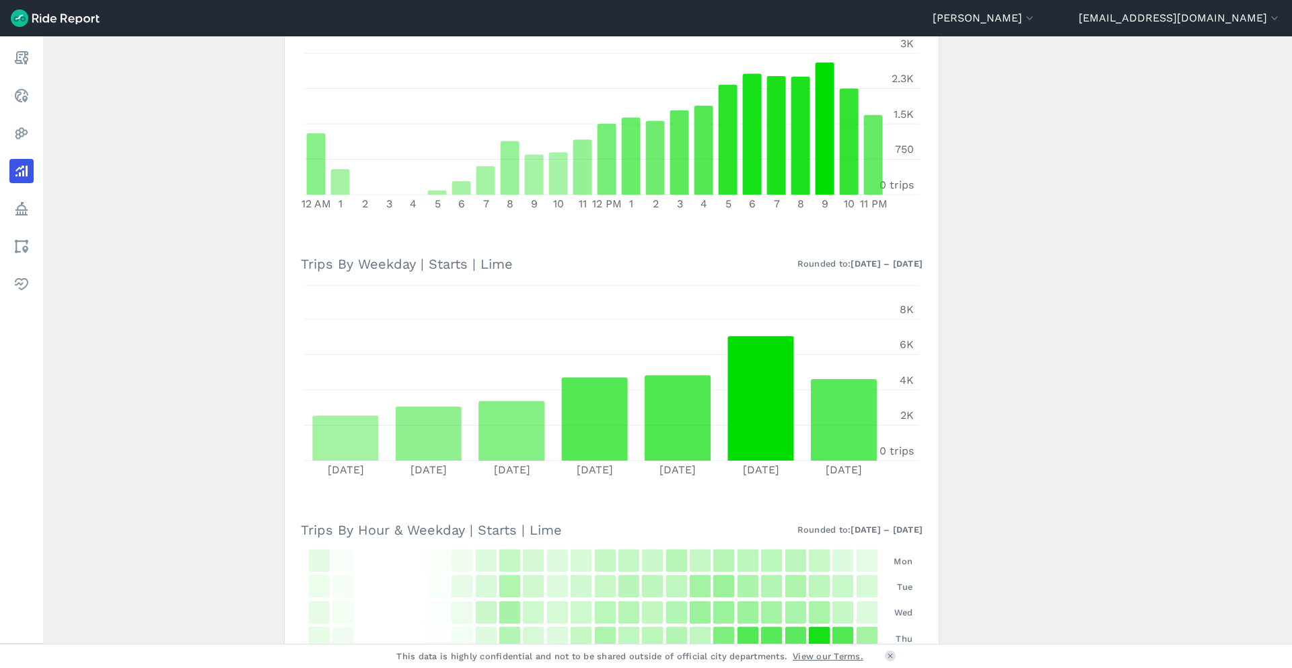
scroll to position [474, 0]
